Goal: Check status

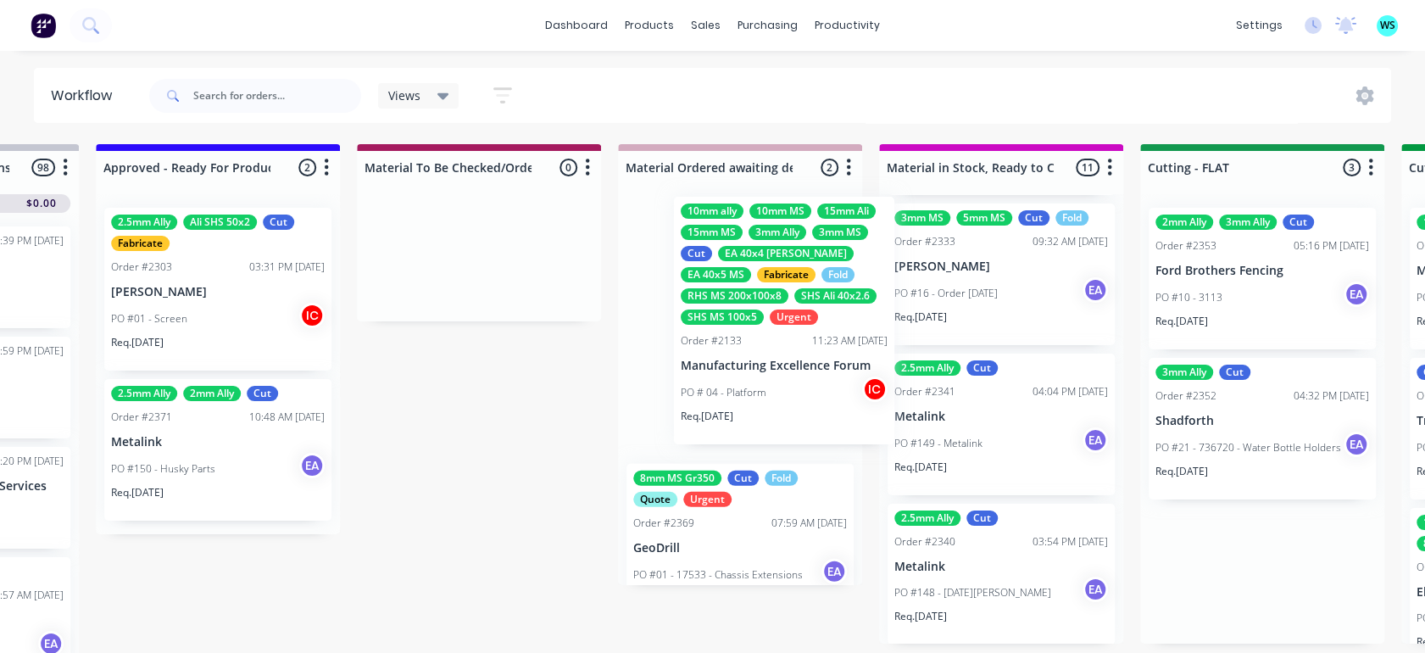
scroll to position [0, 2291]
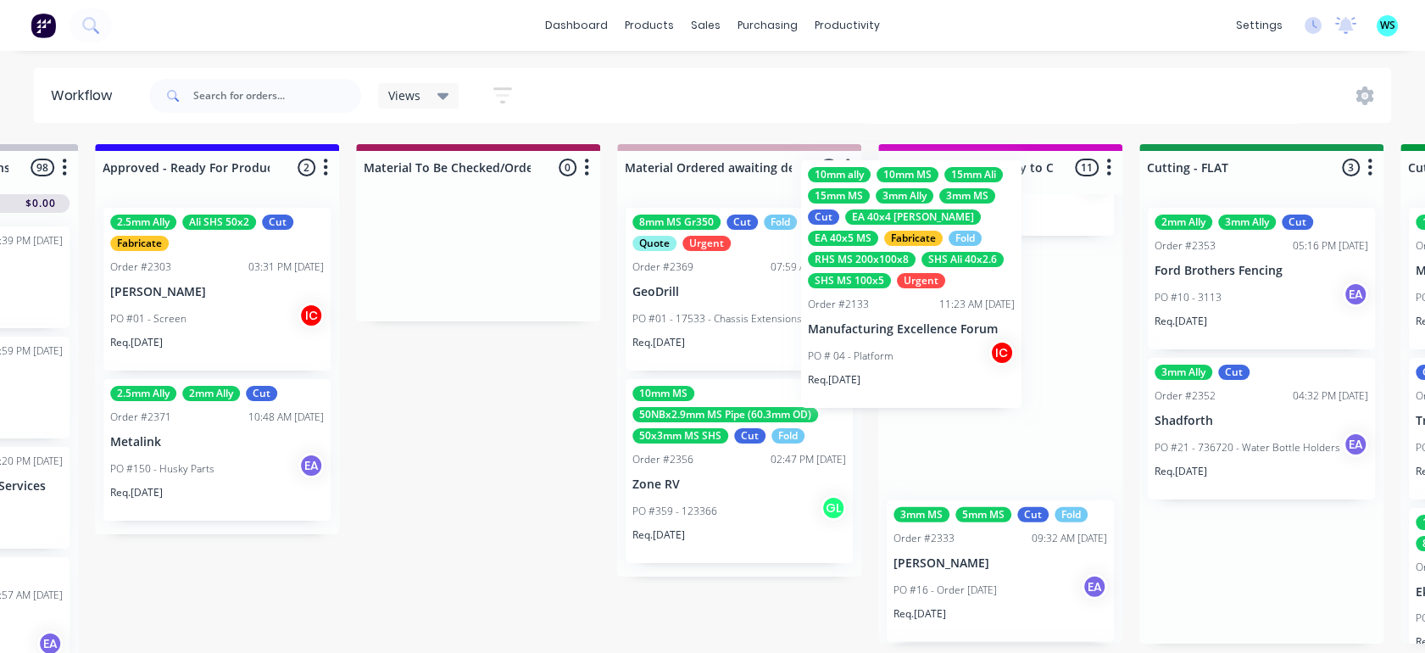
drag, startPoint x: 1234, startPoint y: 380, endPoint x: 881, endPoint y: 332, distance: 355.8
click at [881, 332] on div "Submitted 6 Status colour #273444 hex #273444 Save Cancel Summaries Total order…" at bounding box center [1198, 403] width 7005 height 518
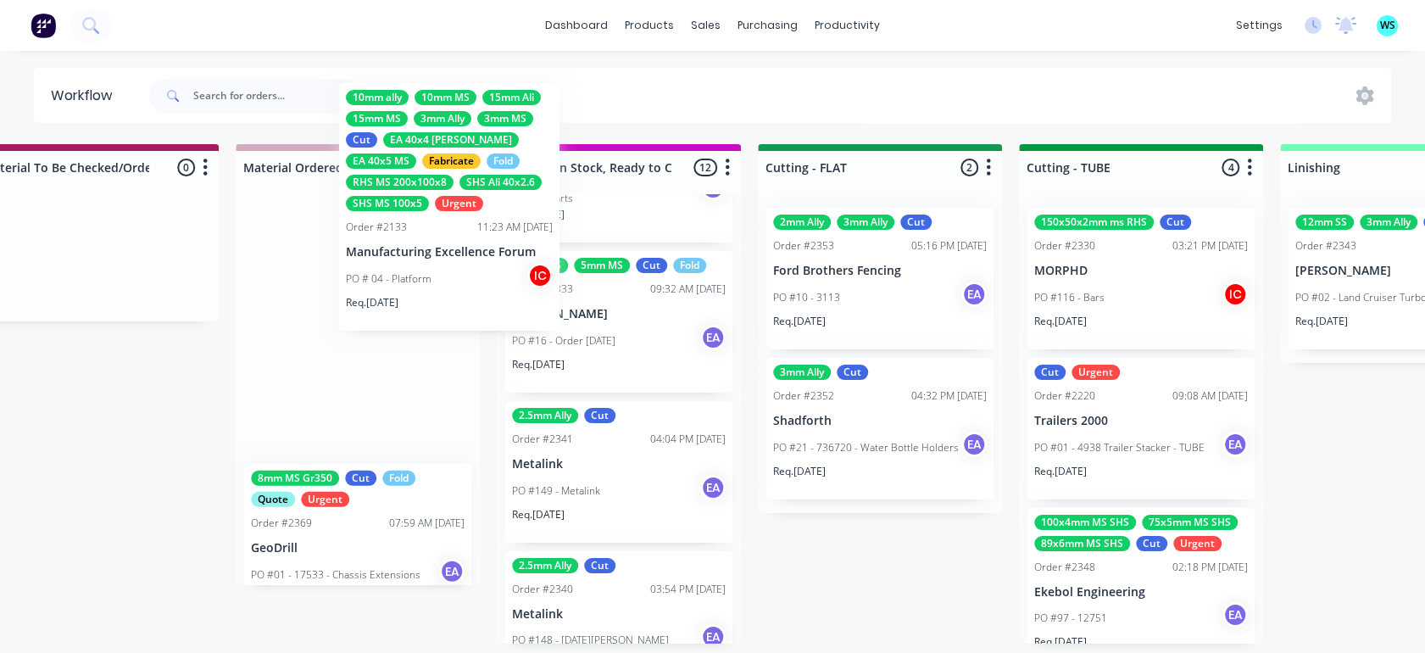
scroll to position [1437, 0]
drag, startPoint x: 565, startPoint y: 258, endPoint x: 381, endPoint y: 274, distance: 184.6
click at [384, 273] on div "Submitted 6 Status colour #273444 hex #273444 Save Cancel Summaries Total order…" at bounding box center [817, 403] width 7005 height 518
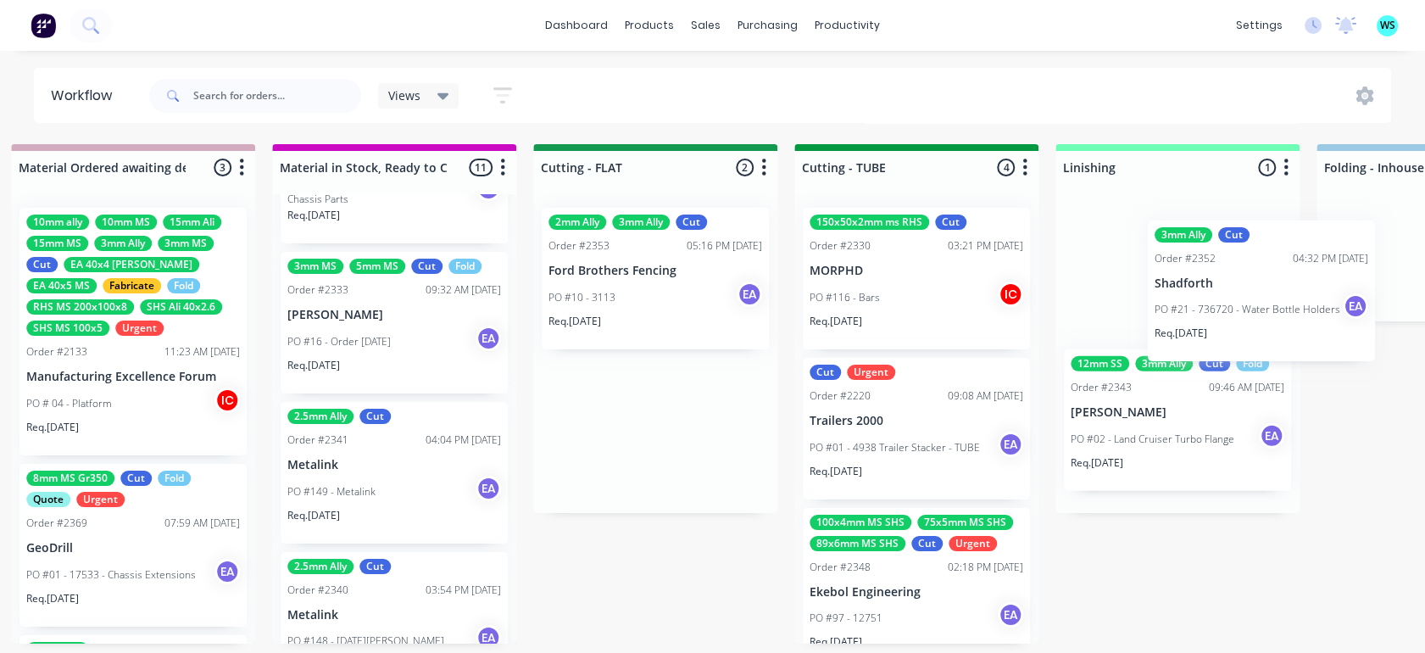
drag, startPoint x: 826, startPoint y: 470, endPoint x: 1044, endPoint y: 294, distance: 280.3
click at [1162, 308] on div "Submitted 6 Status colour #273444 hex #273444 Save Cancel Summaries Total order…" at bounding box center [592, 403] width 7005 height 518
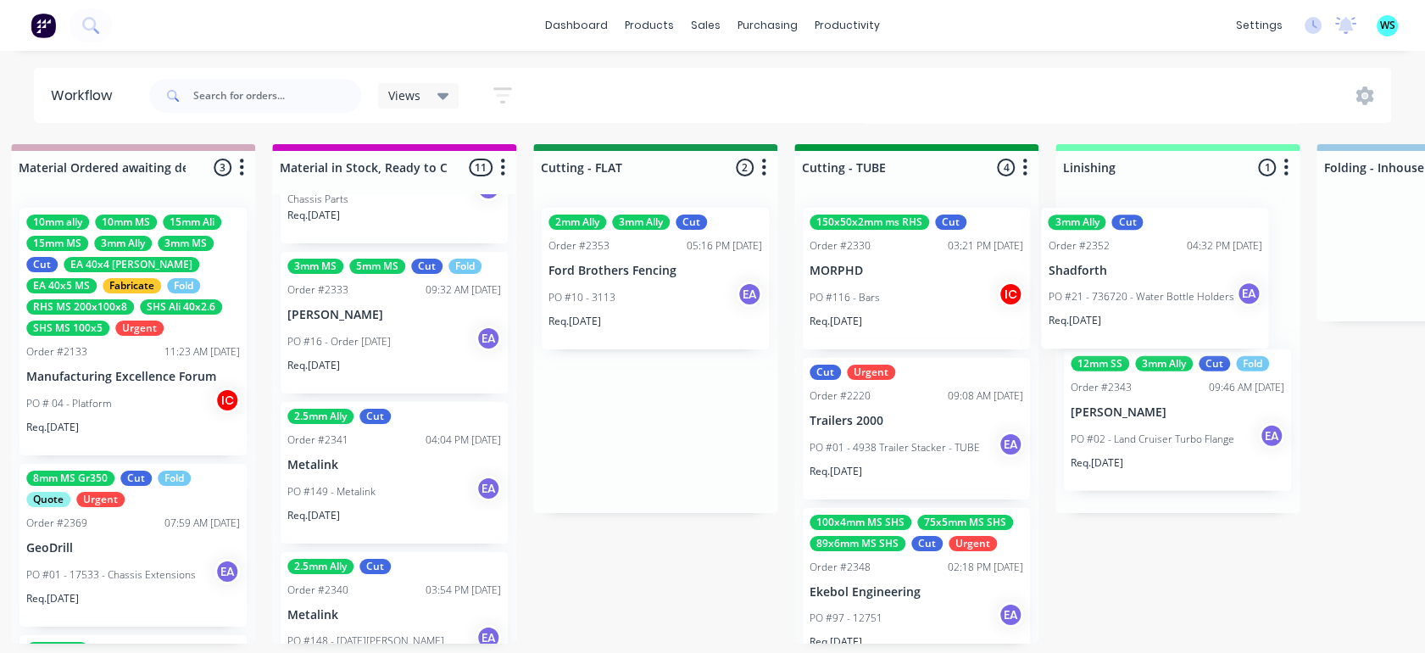
scroll to position [0, 2919]
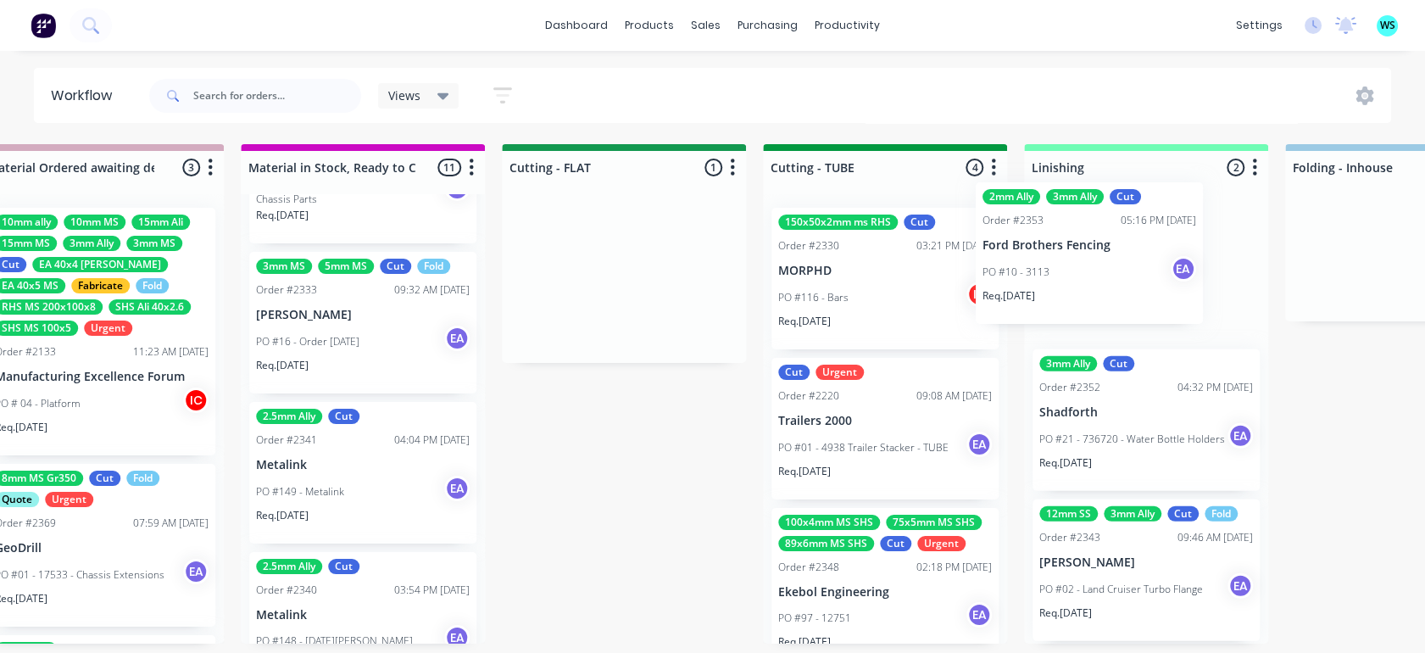
drag, startPoint x: 559, startPoint y: 305, endPoint x: 1026, endPoint y: 280, distance: 466.8
click at [1026, 280] on div "Submitted 6 Status colour #273444 hex #273444 Save Cancel Summaries Total order…" at bounding box center [561, 403] width 7005 height 518
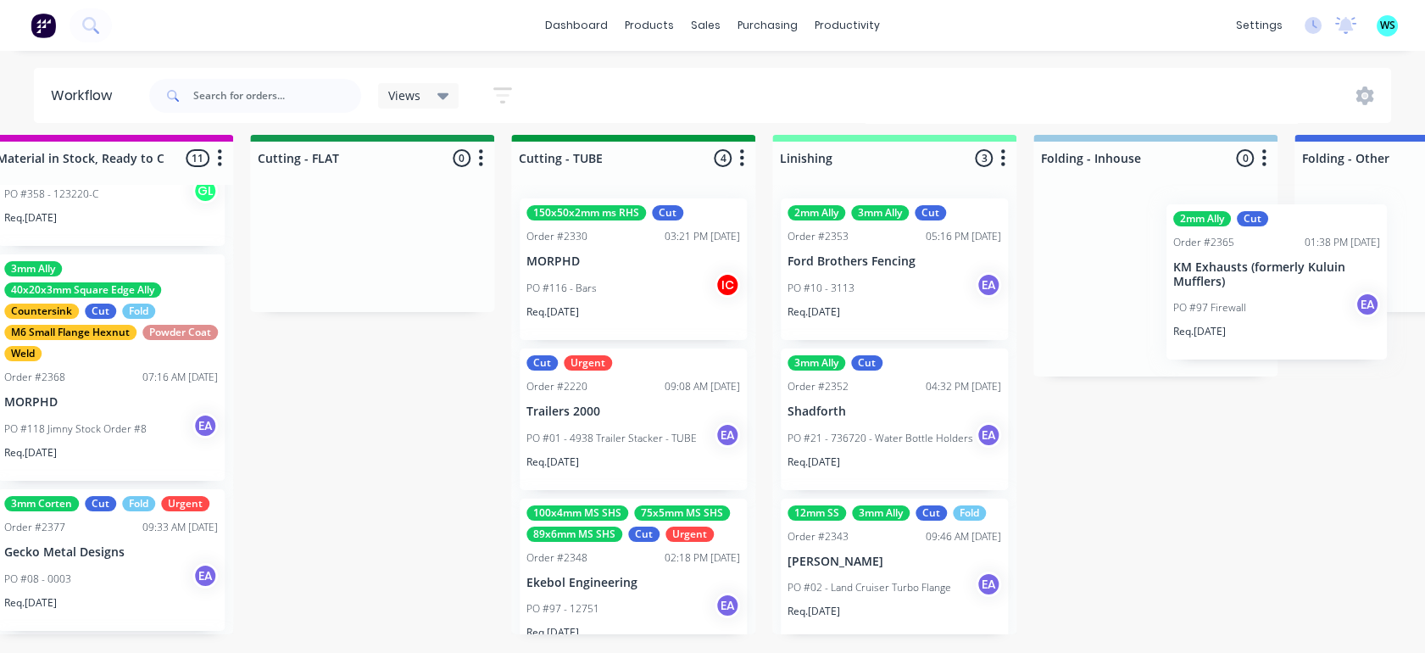
scroll to position [23, 3180]
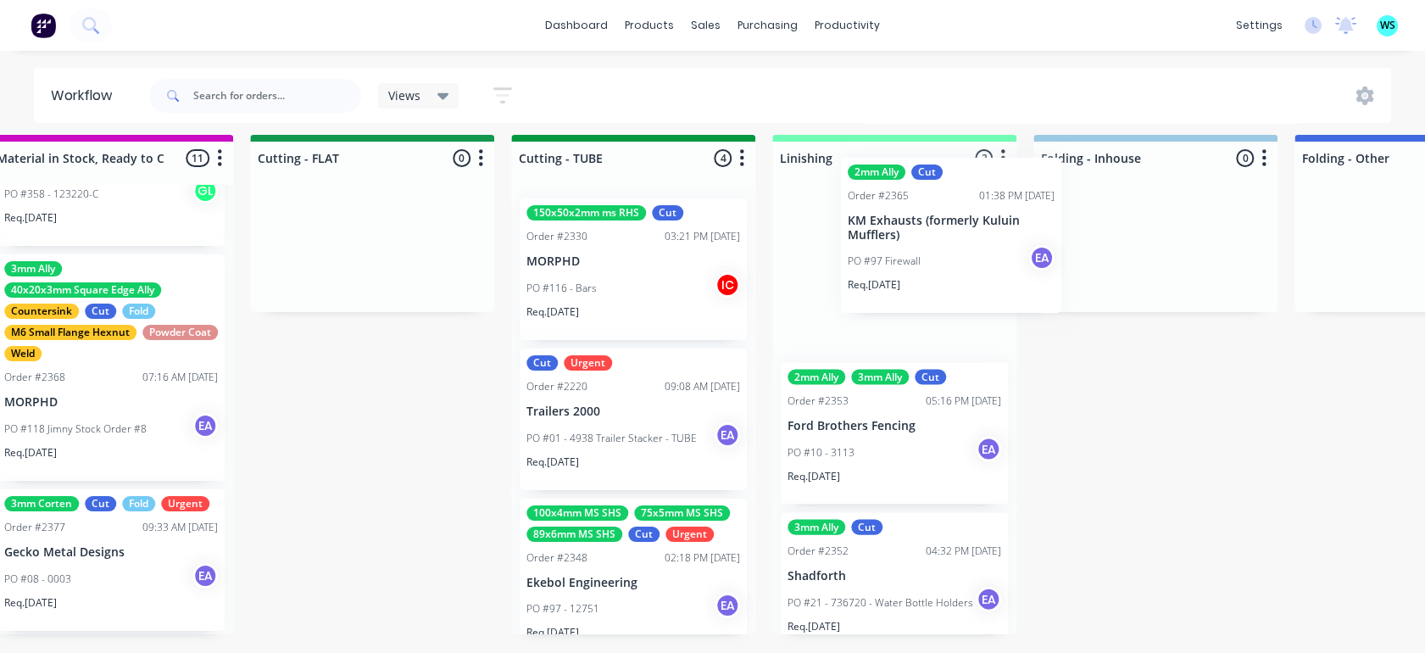
drag, startPoint x: 359, startPoint y: 332, endPoint x: 955, endPoint y: 247, distance: 602.7
click at [955, 247] on div "Submitted 6 Status colour #273444 hex #273444 Save Cancel Summaries Total order…" at bounding box center [309, 394] width 7005 height 518
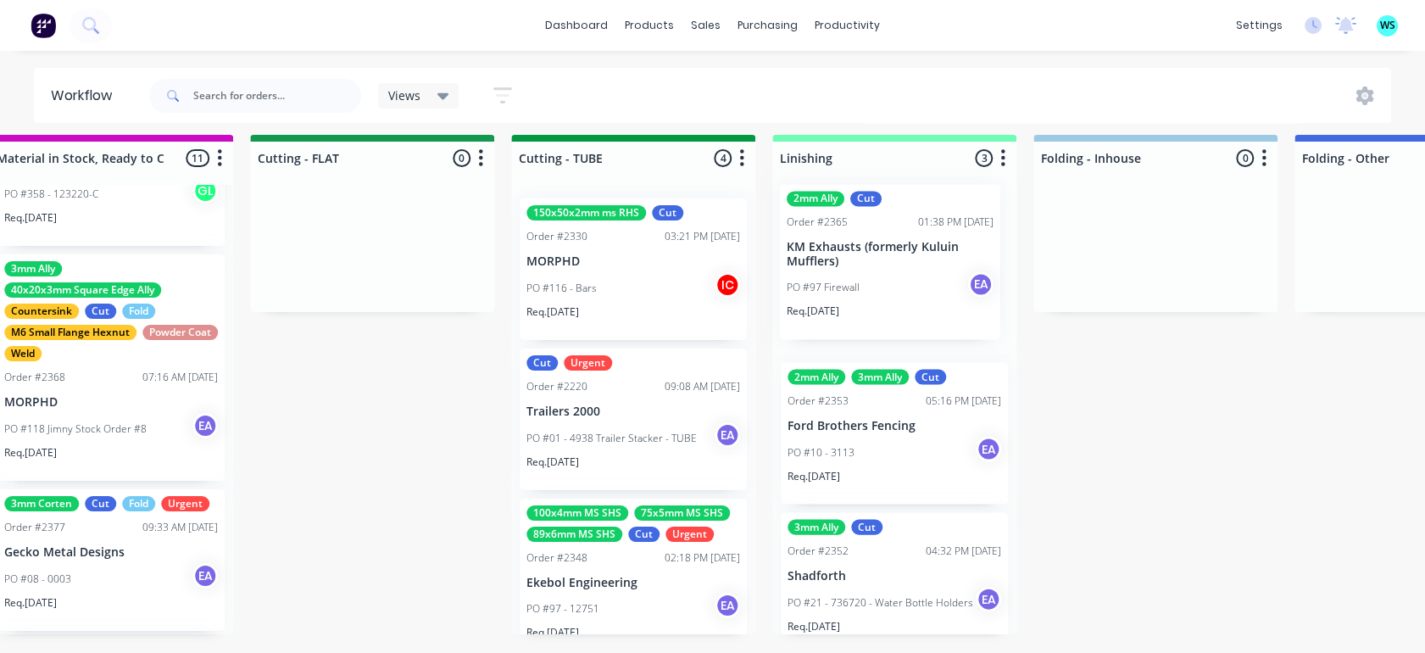
click at [897, 264] on div "2mm Ally 3mm Ally Cut Order #2353 05:16 PM [DATE] Ford Brothers Fencing PO #10 …" at bounding box center [894, 409] width 244 height 449
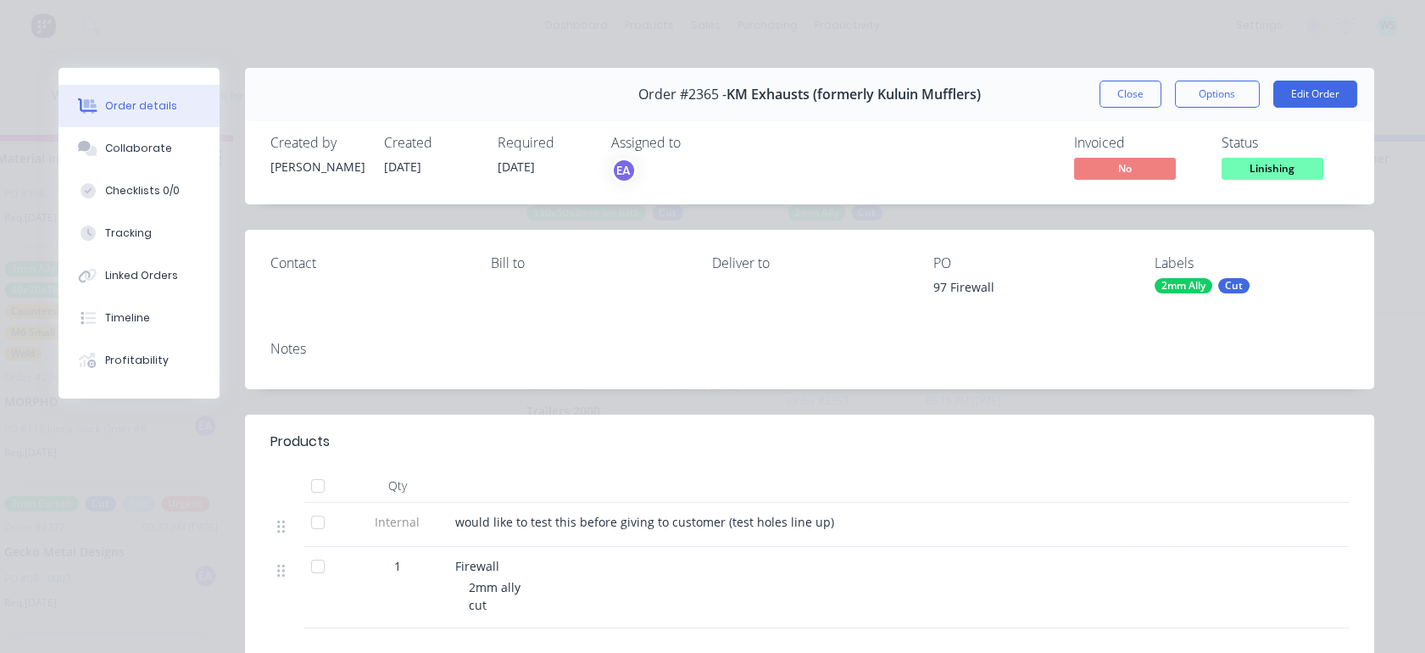
click at [319, 607] on div at bounding box center [325, 587] width 42 height 81
drag, startPoint x: 1146, startPoint y: 101, endPoint x: 762, endPoint y: 375, distance: 472.0
click at [1145, 100] on button "Close" at bounding box center [1130, 94] width 62 height 27
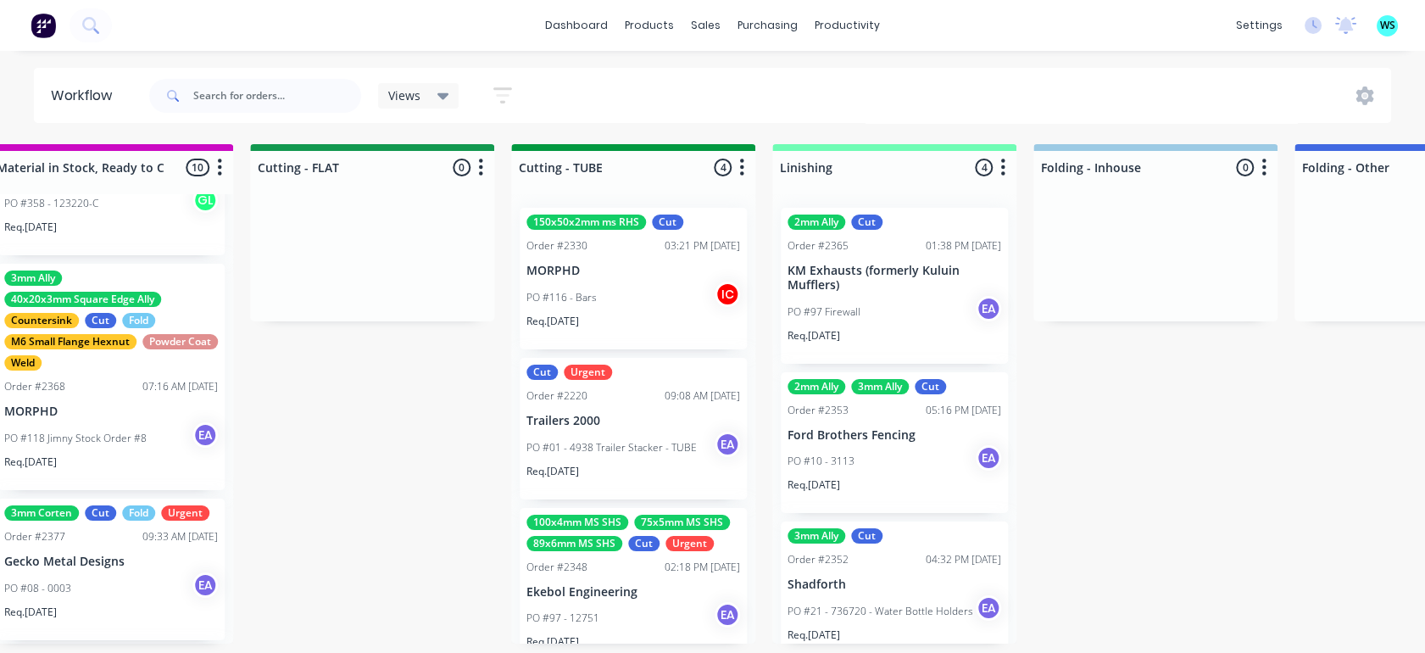
drag, startPoint x: 1343, startPoint y: 507, endPoint x: 1259, endPoint y: 507, distance: 83.9
click at [1343, 507] on div "Submitted 6 Status colour #273444 hex #273444 Save Cancel Summaries Total order…" at bounding box center [309, 403] width 7005 height 518
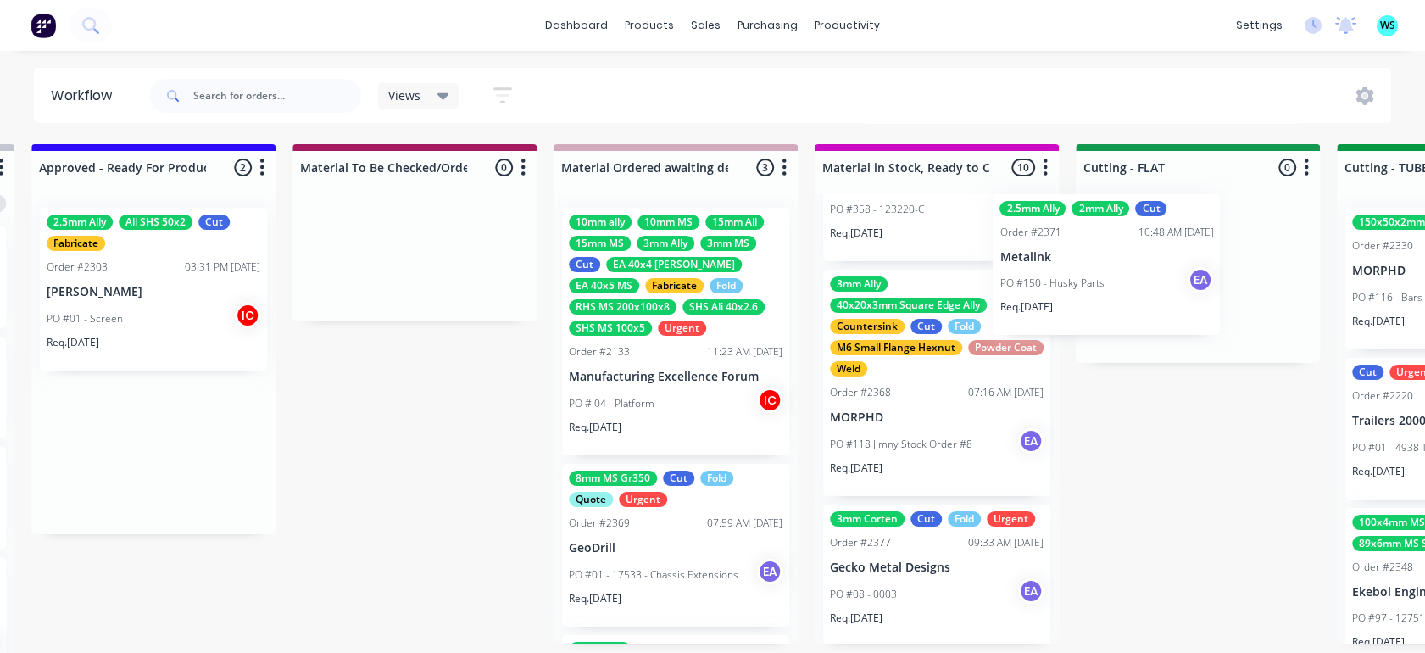
scroll to position [444, 0]
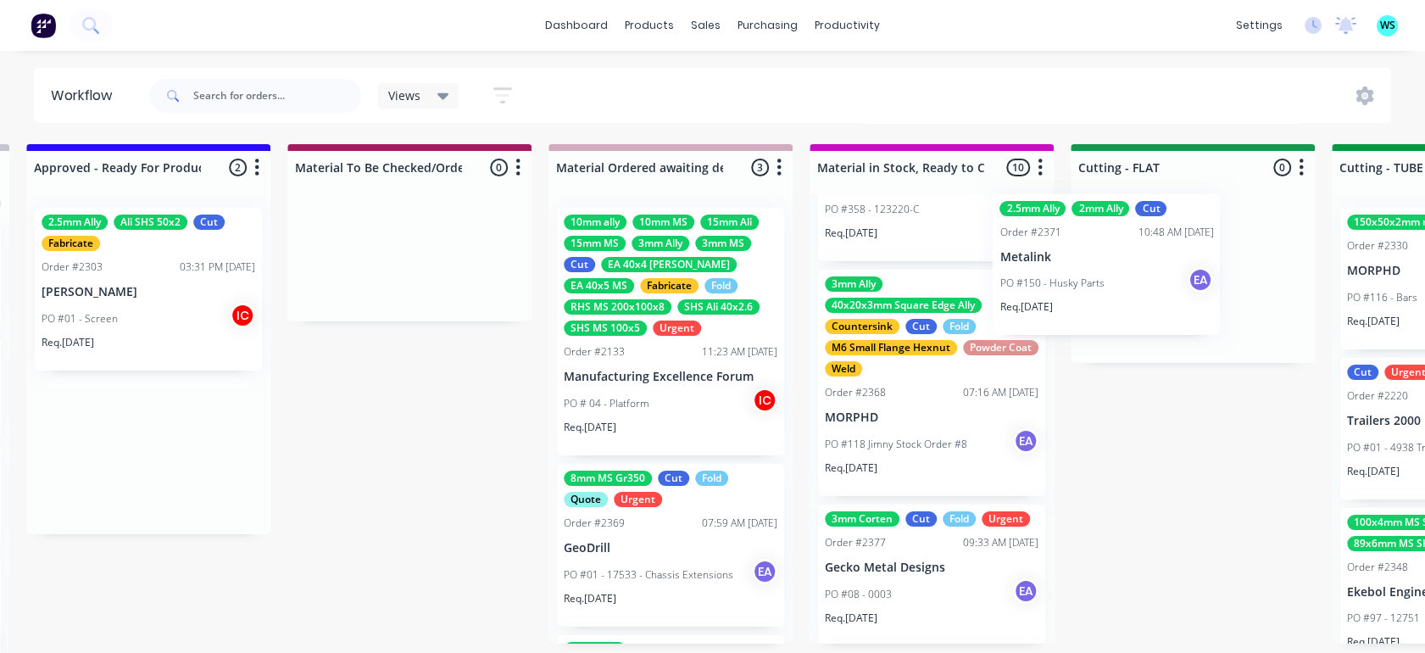
drag, startPoint x: 110, startPoint y: 471, endPoint x: 1087, endPoint y: 283, distance: 994.3
click at [1091, 283] on div "Submitted 6 Status colour #273444 hex #273444 Save Cancel Summaries Total order…" at bounding box center [1130, 403] width 7005 height 518
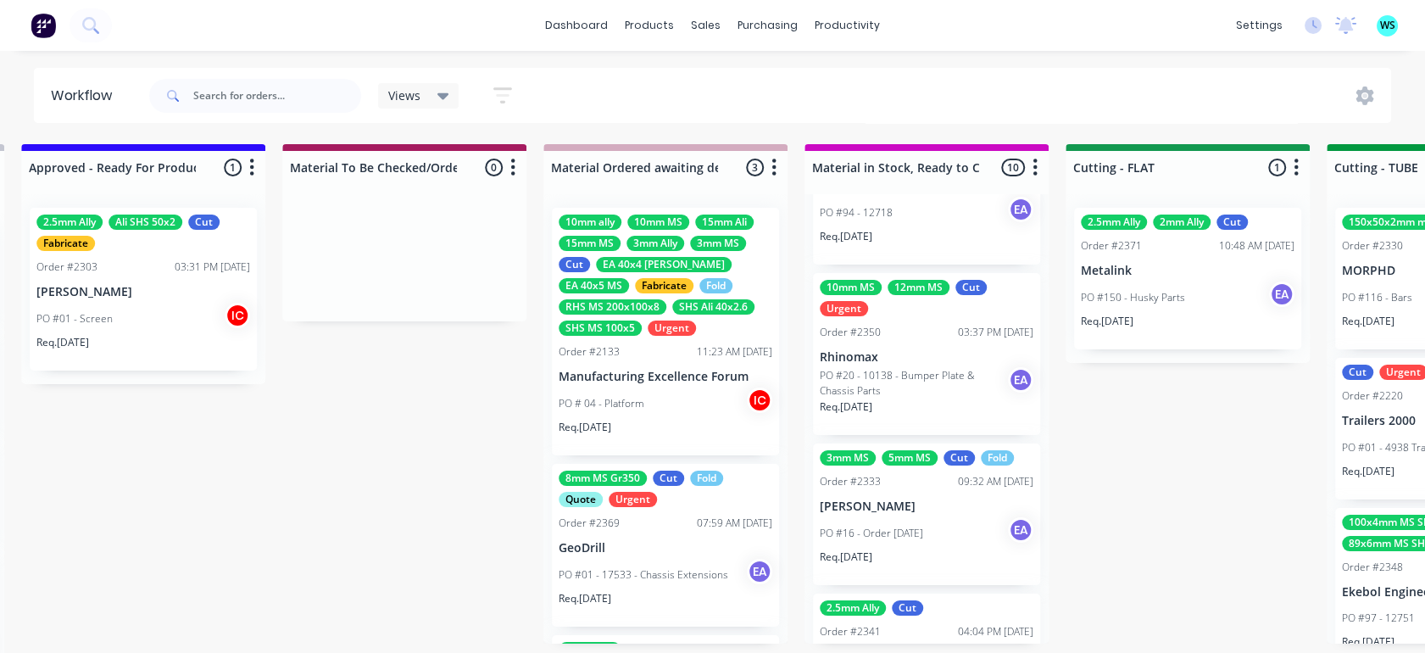
scroll to position [1198, 0]
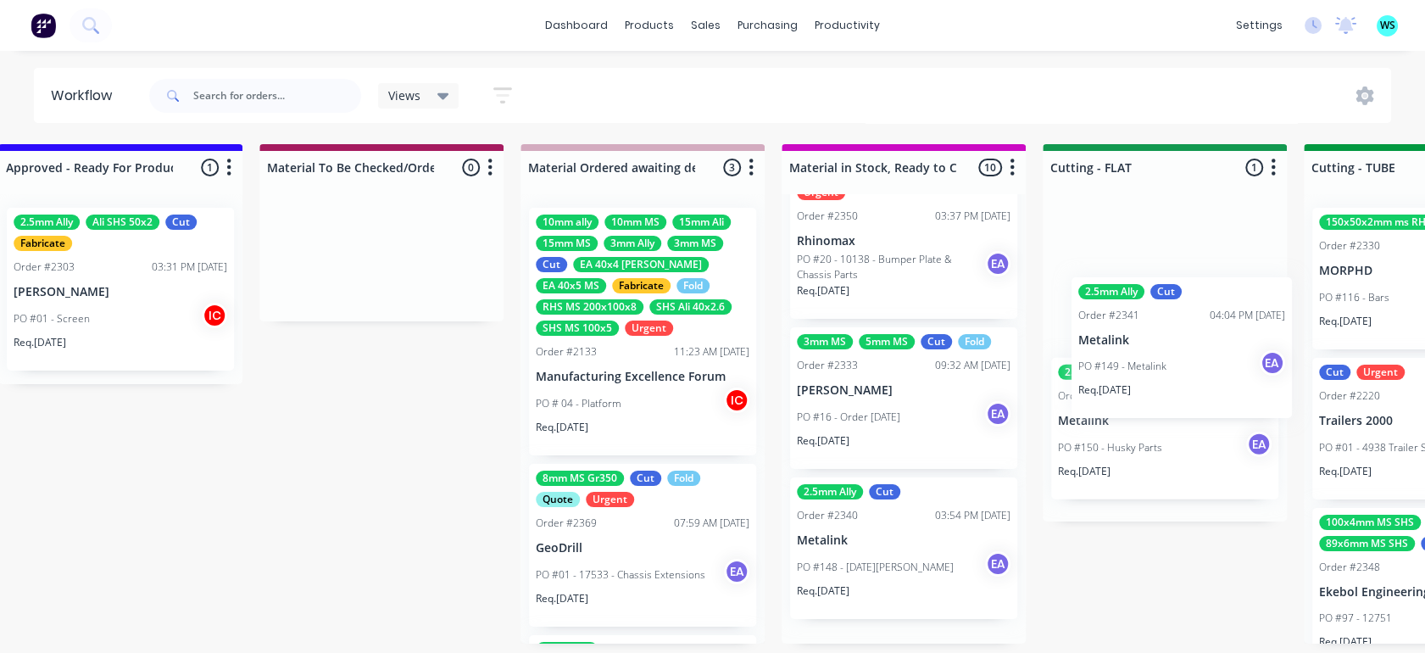
drag, startPoint x: 1187, startPoint y: 400, endPoint x: 1113, endPoint y: 366, distance: 81.2
click at [1118, 352] on div "Submitted 6 Status colour #273444 hex #273444 Save Cancel Summaries Total order…" at bounding box center [1102, 403] width 7005 height 518
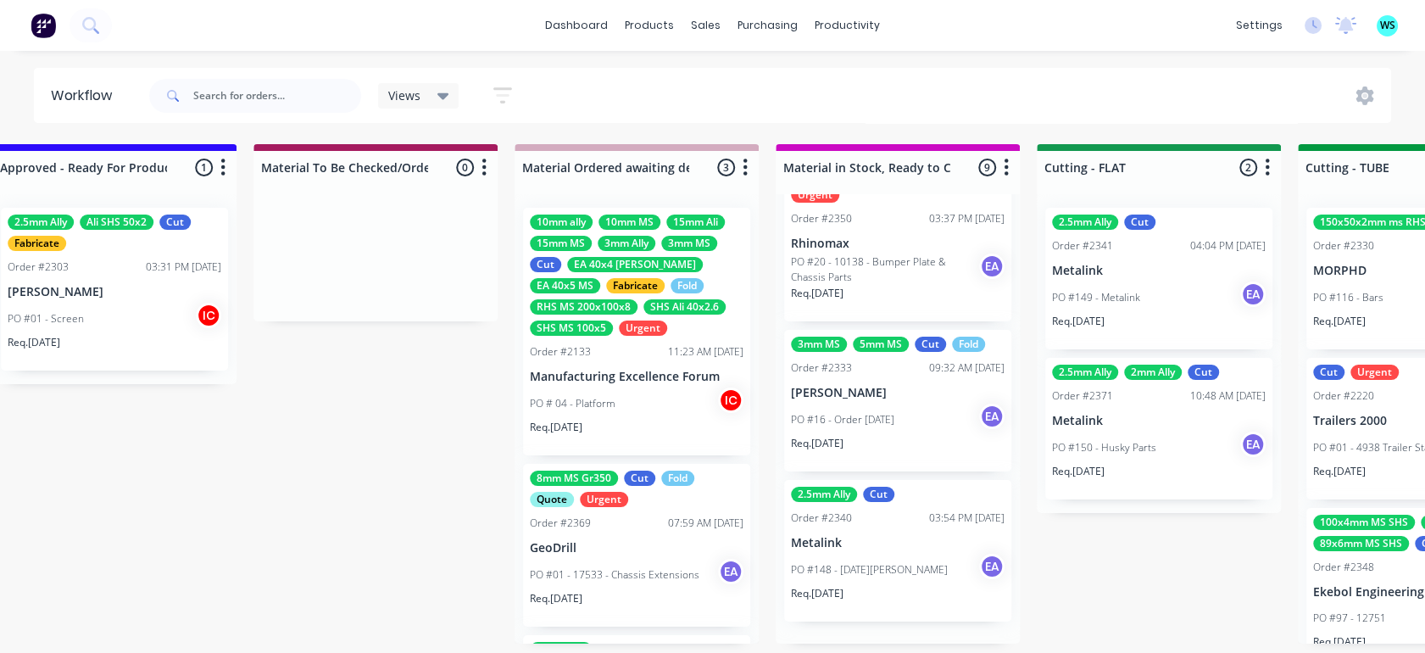
scroll to position [1172, 0]
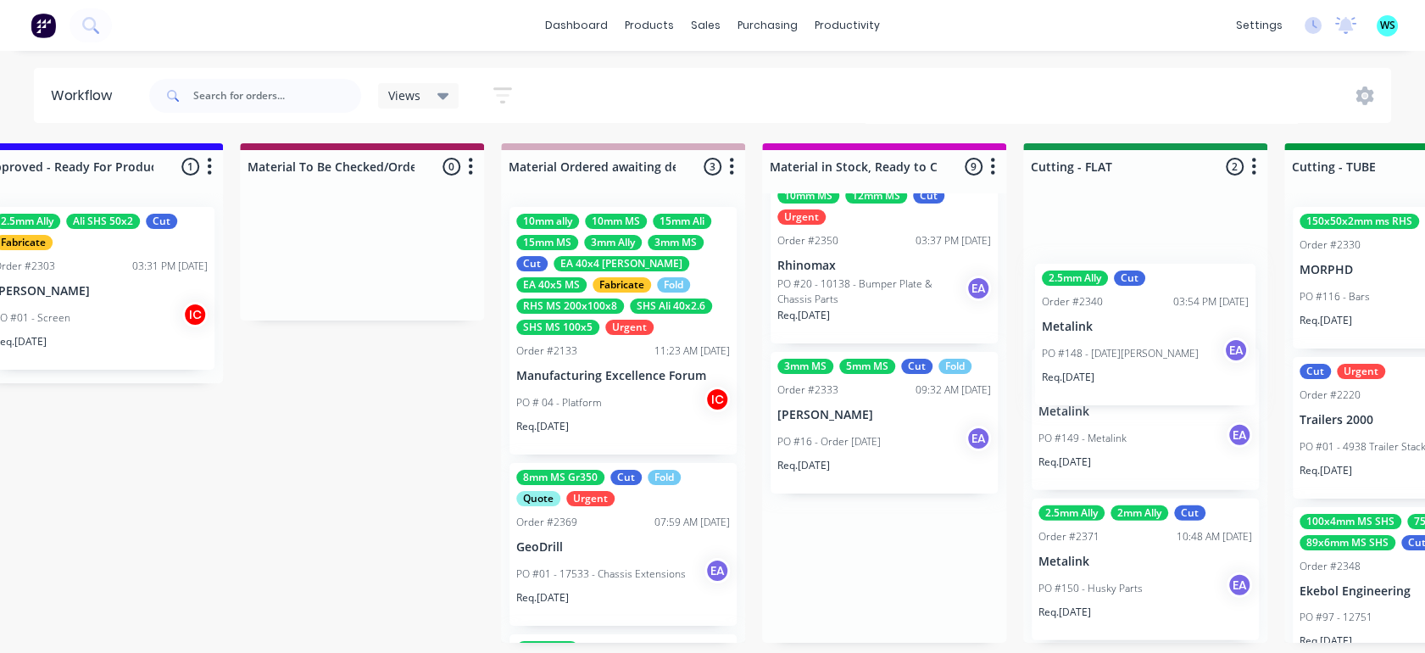
drag, startPoint x: 819, startPoint y: 591, endPoint x: 1044, endPoint y: 331, distance: 344.3
click at [1098, 321] on div "Submitted 6 Status colour #273444 hex #273444 Save Cancel Summaries Total order…" at bounding box center [1082, 402] width 7005 height 518
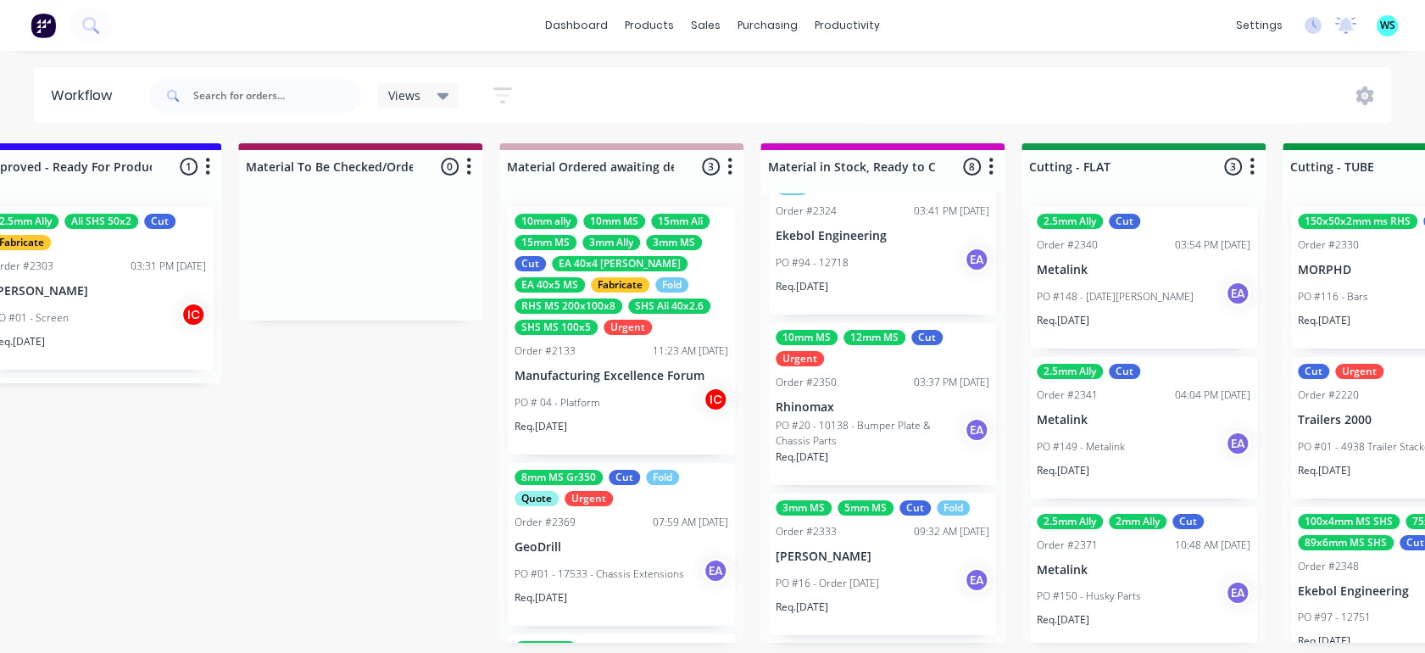
scroll to position [1022, 0]
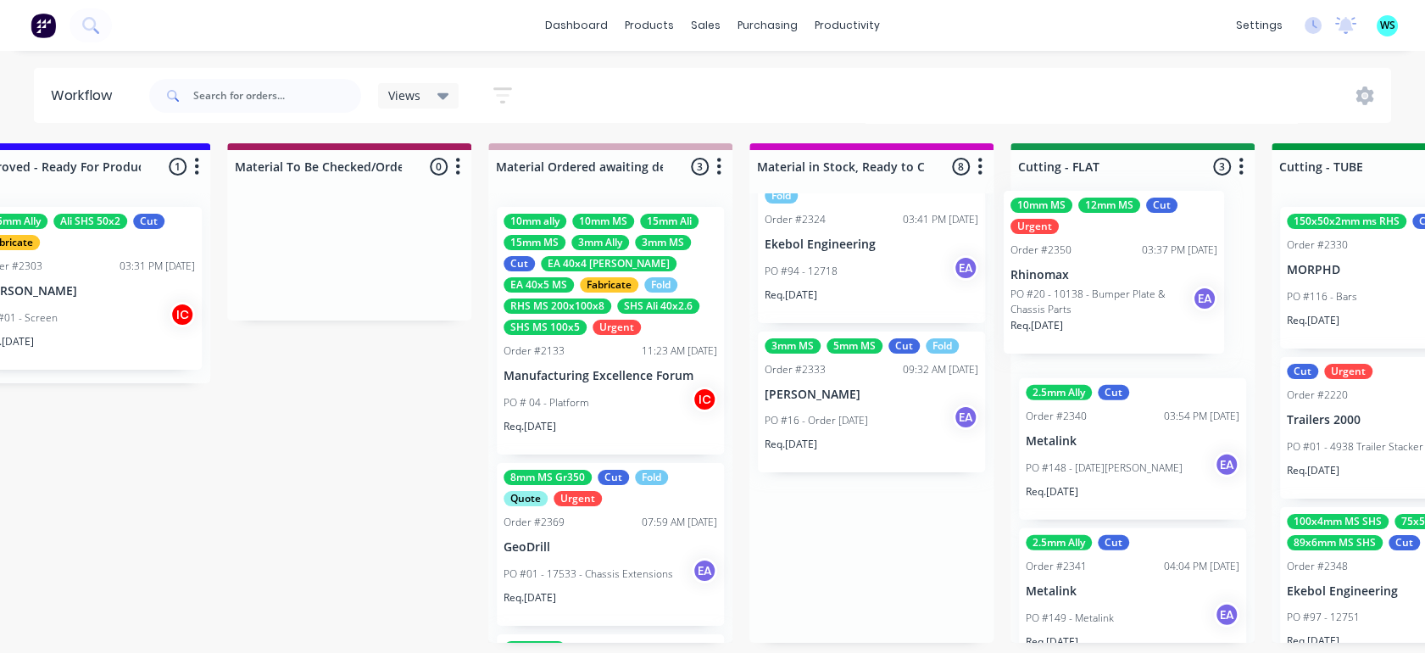
drag, startPoint x: 845, startPoint y: 433, endPoint x: 1051, endPoint y: 284, distance: 254.3
click at [1092, 283] on div "Submitted 6 Status colour #273444 hex #273444 Save Cancel Summaries Total order…" at bounding box center [1070, 402] width 7005 height 518
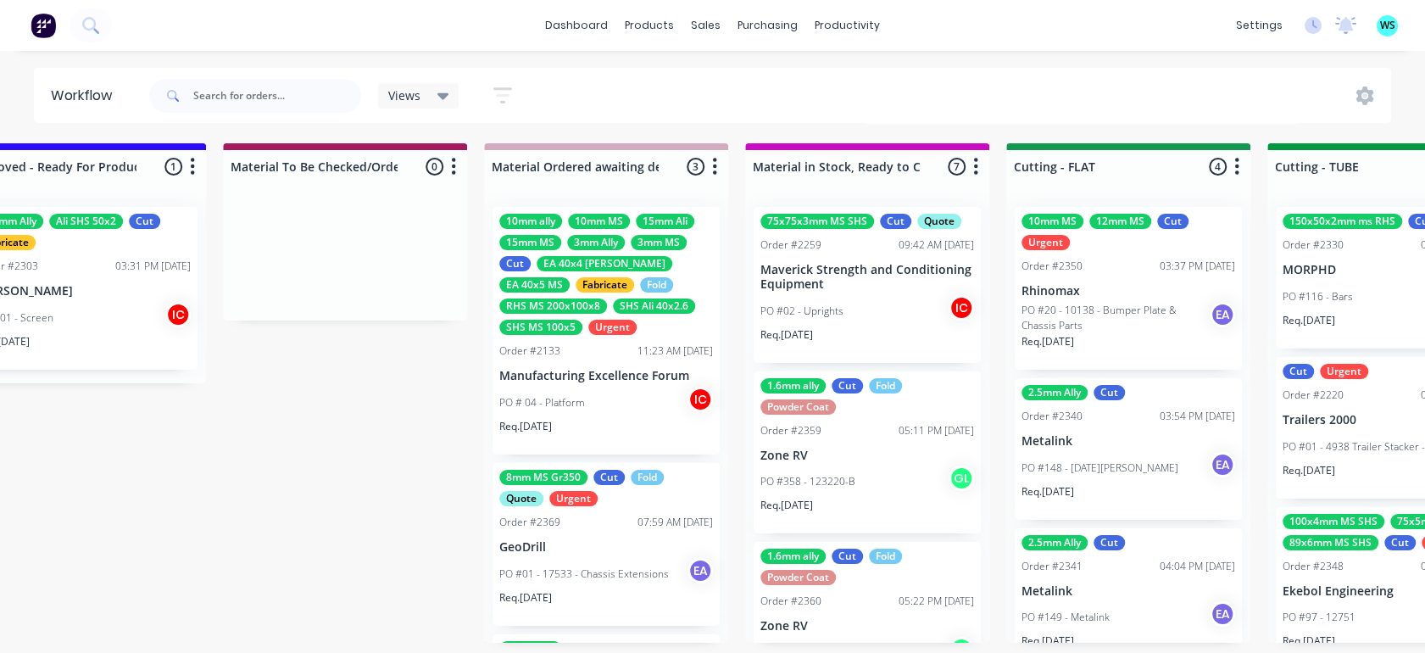
scroll to position [174, 0]
